Goal: Task Accomplishment & Management: Manage account settings

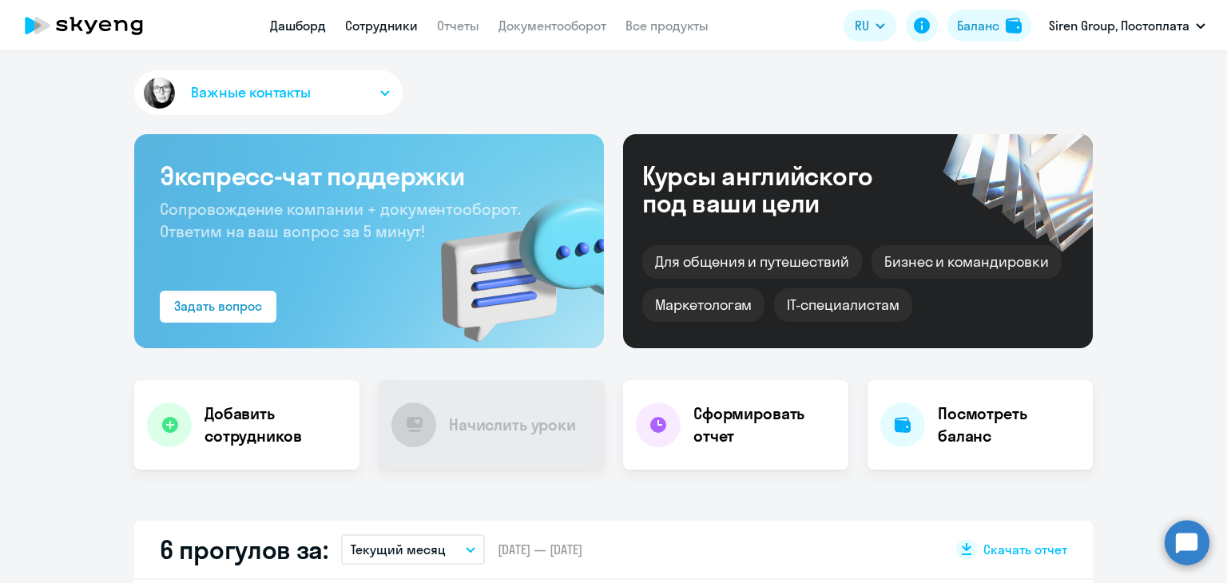
click at [396, 22] on link "Сотрудники" at bounding box center [381, 26] width 73 height 16
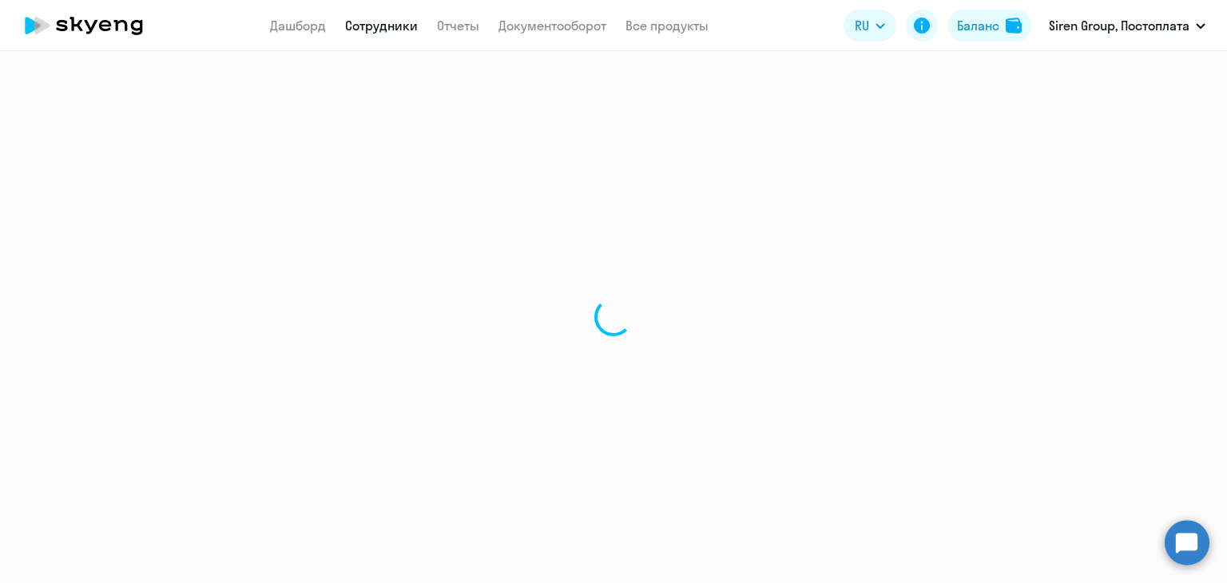
select select "30"
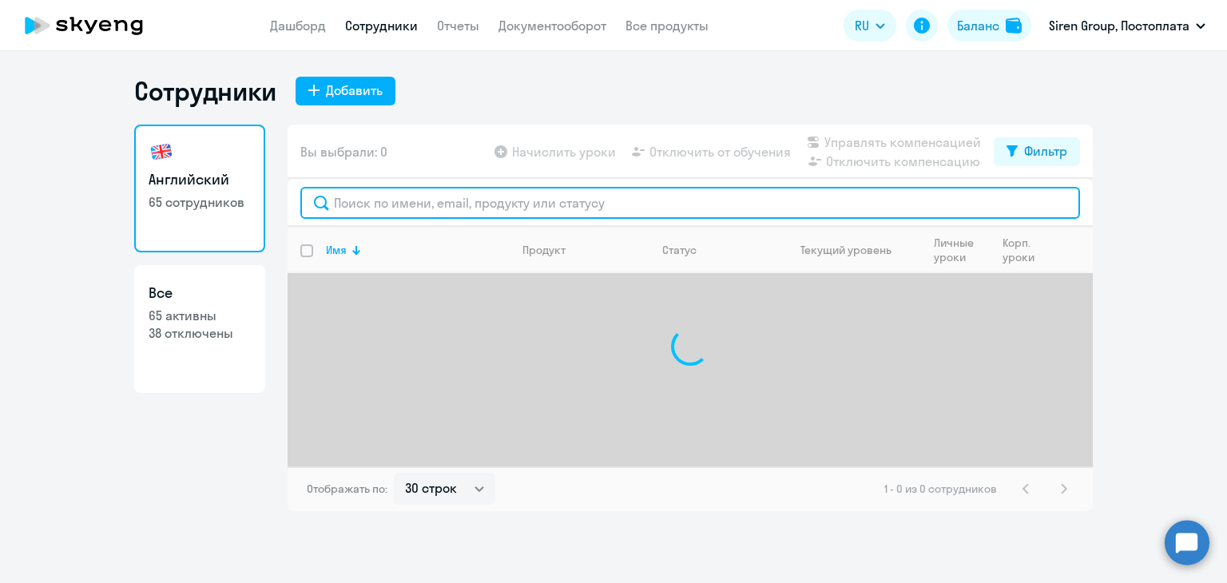
click at [425, 199] on input "text" at bounding box center [690, 203] width 780 height 32
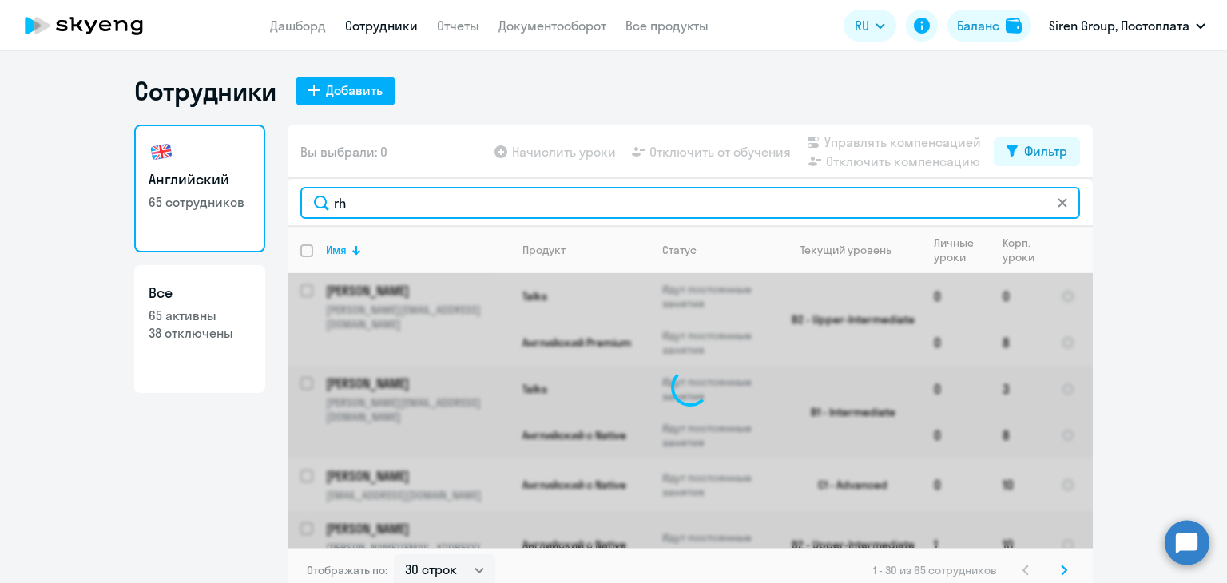
type input "r"
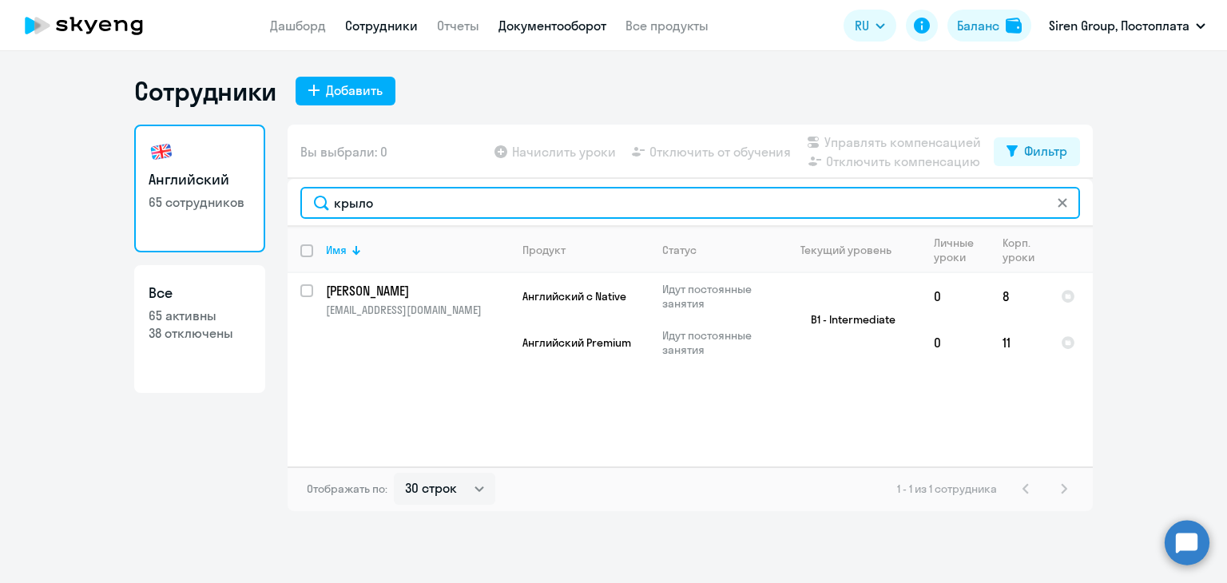
type input "крыло"
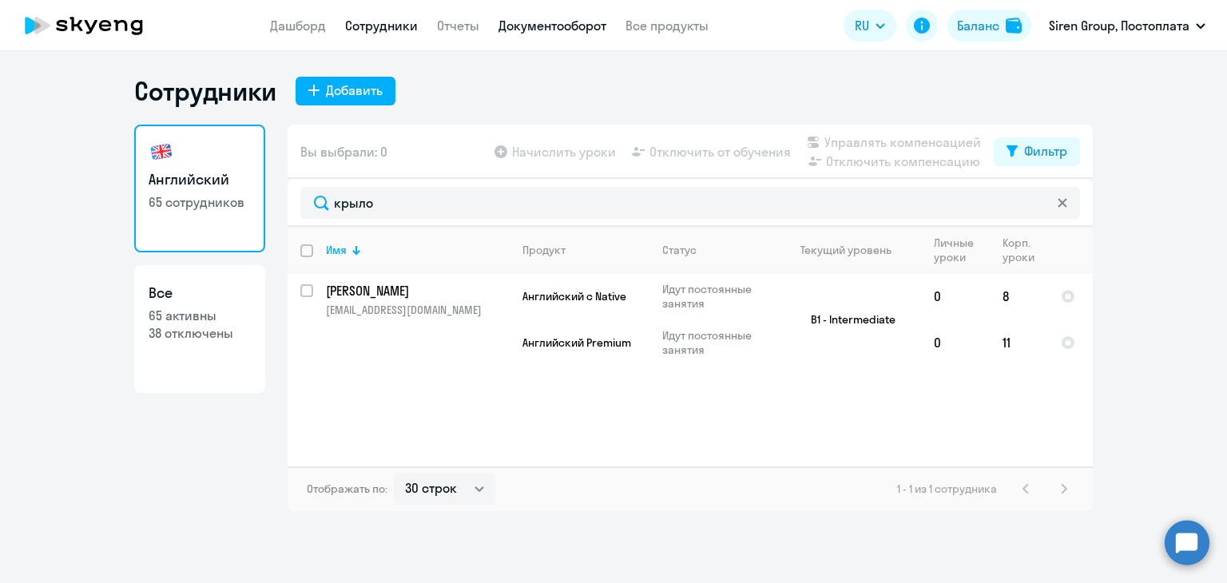
click at [542, 28] on link "Документооборот" at bounding box center [552, 26] width 108 height 16
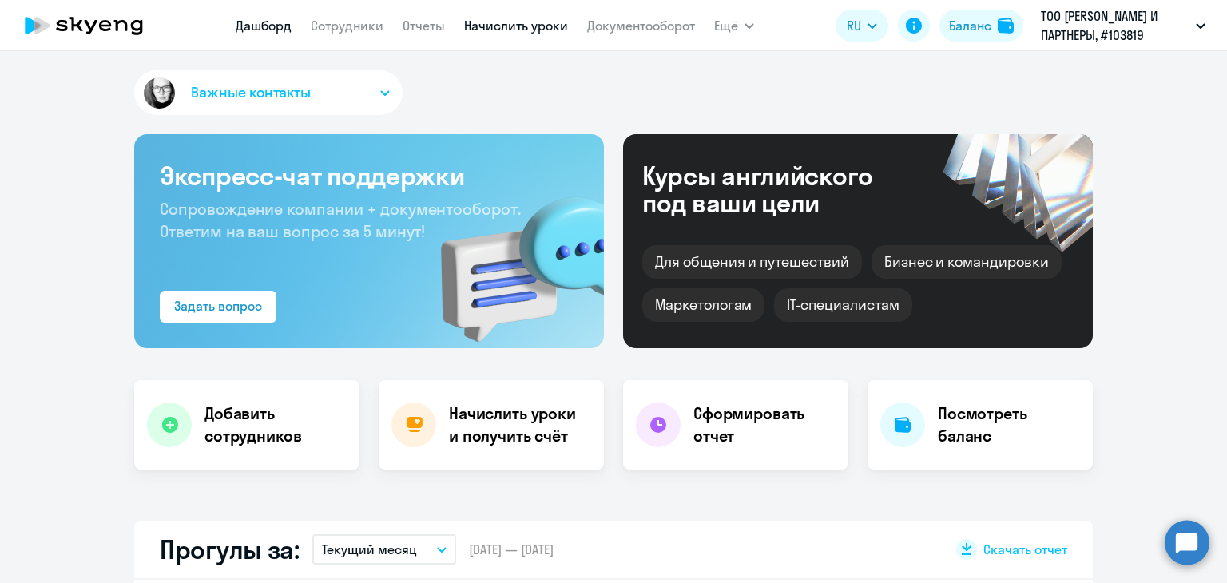
select select "30"
click at [486, 26] on link "Начислить уроки" at bounding box center [516, 26] width 104 height 16
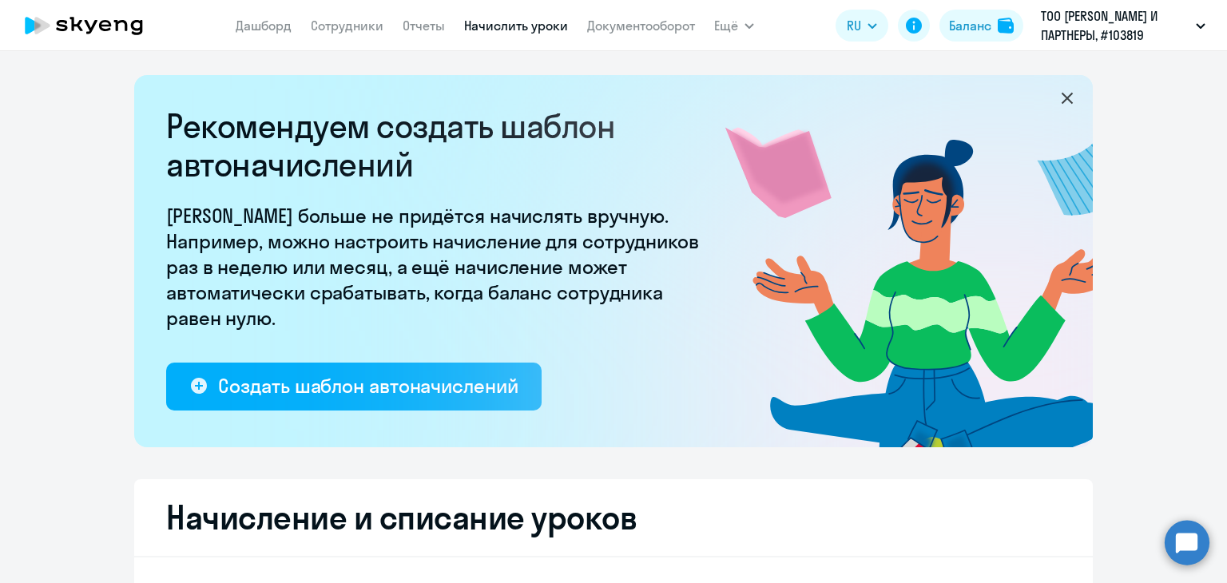
select select "10"
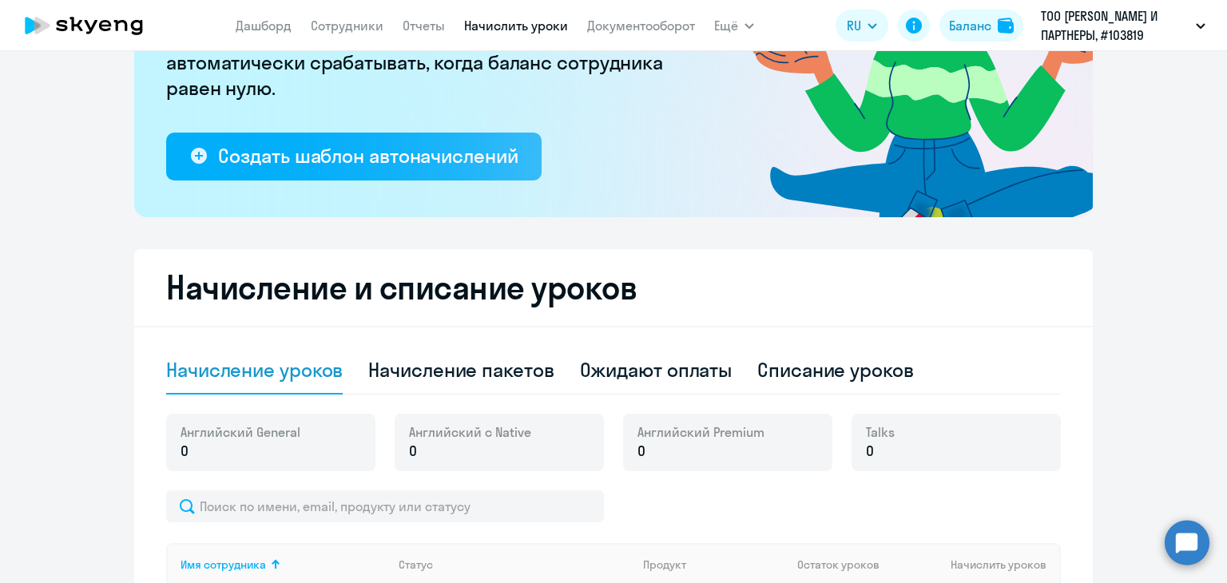
scroll to position [479, 0]
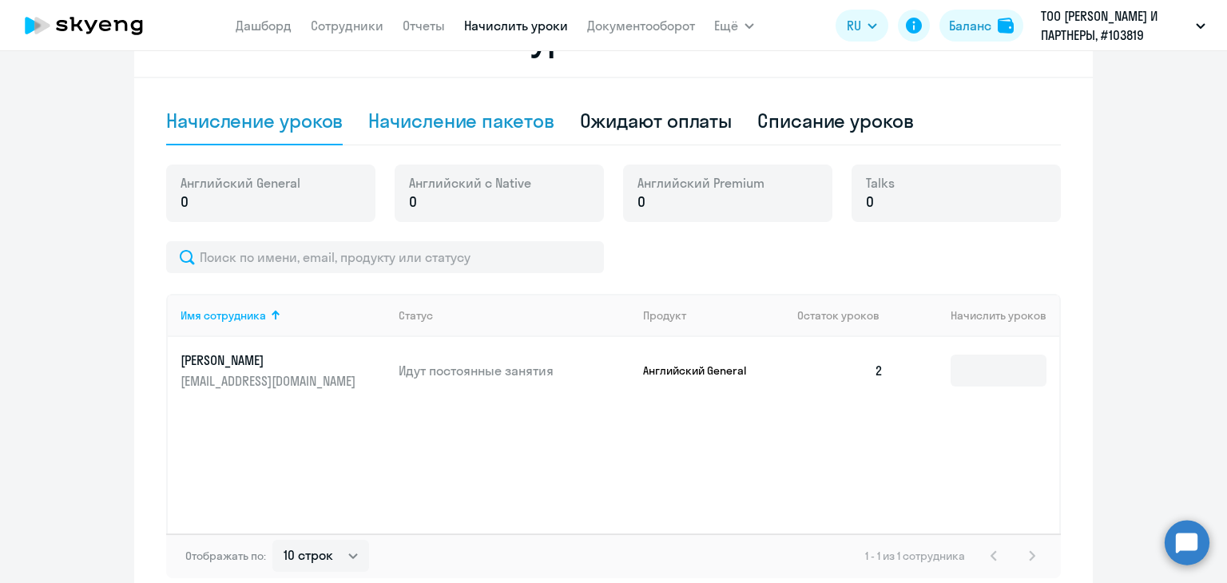
click at [475, 125] on div "Начисление пакетов" at bounding box center [460, 121] width 185 height 26
select select "10"
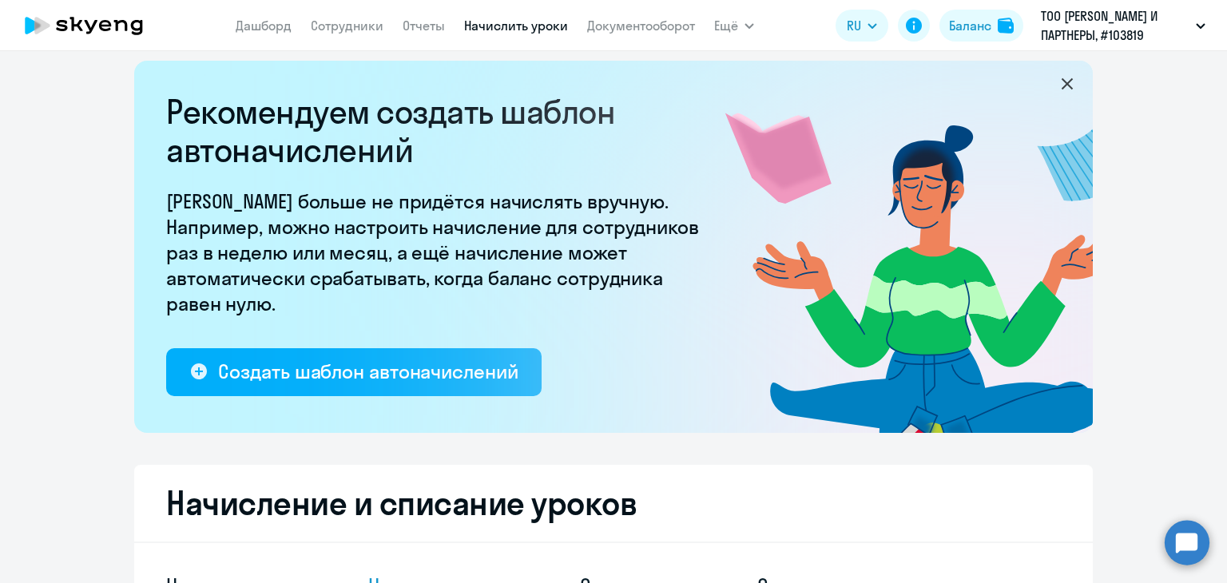
scroll to position [0, 0]
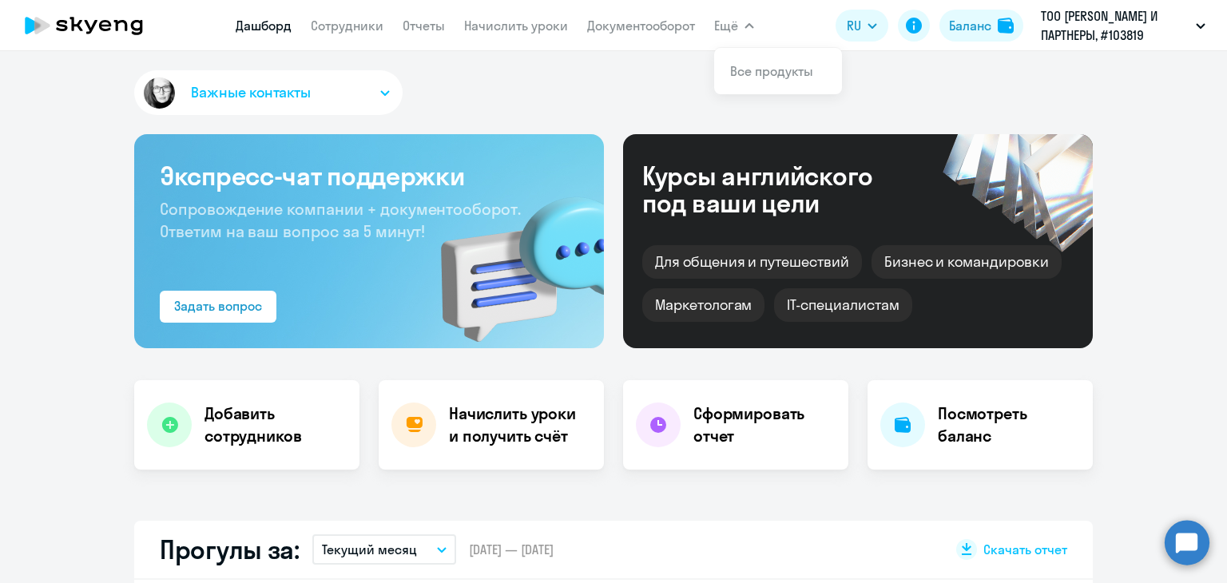
select select "30"
